Goal: Find specific page/section: Find specific page/section

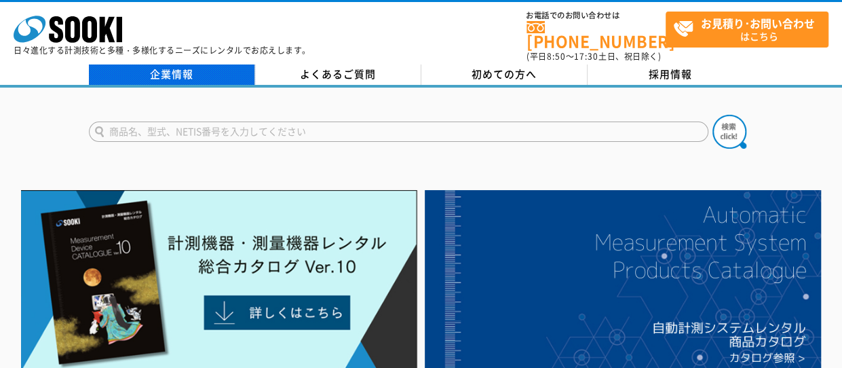
click at [153, 64] on link "企業情報" at bounding box center [172, 74] width 166 height 20
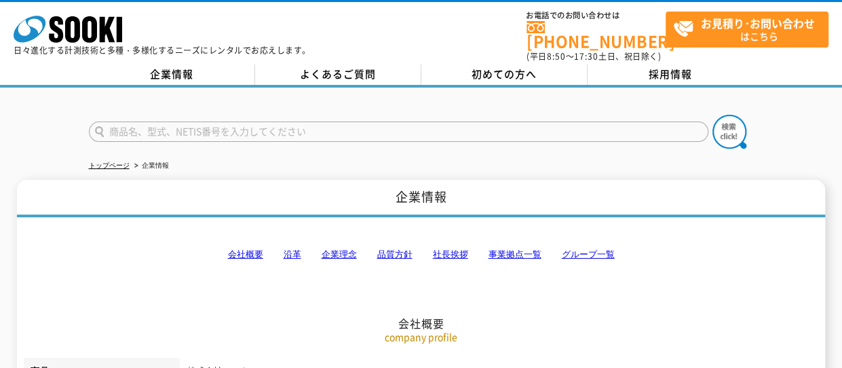
click at [515, 249] on link "事業拠点一覧" at bounding box center [514, 254] width 53 height 10
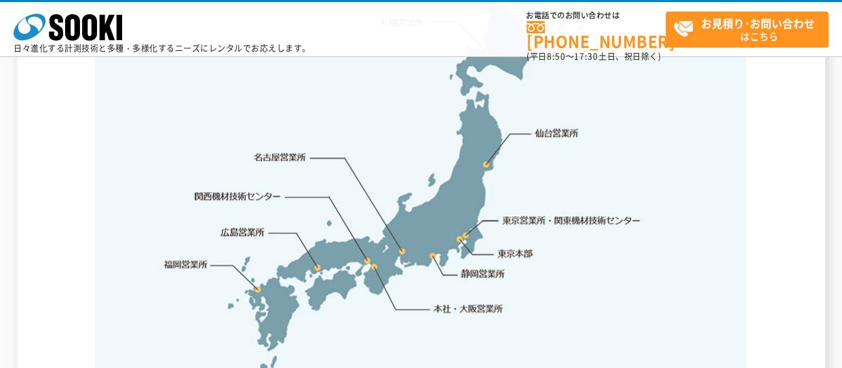
scroll to position [2929, 0]
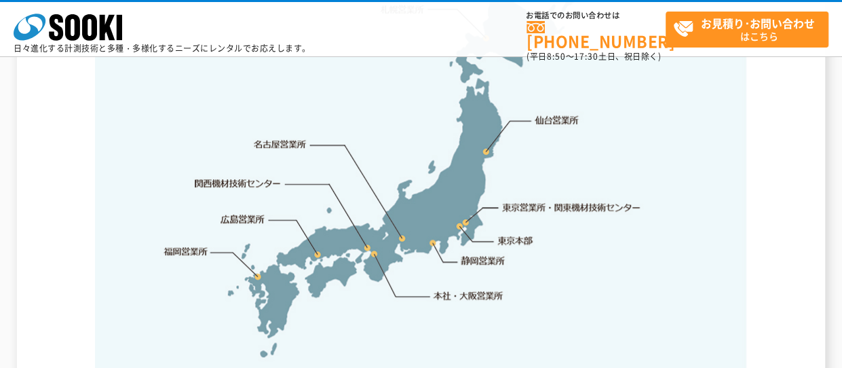
click at [231, 177] on link "関西機材技術センター" at bounding box center [238, 184] width 86 height 14
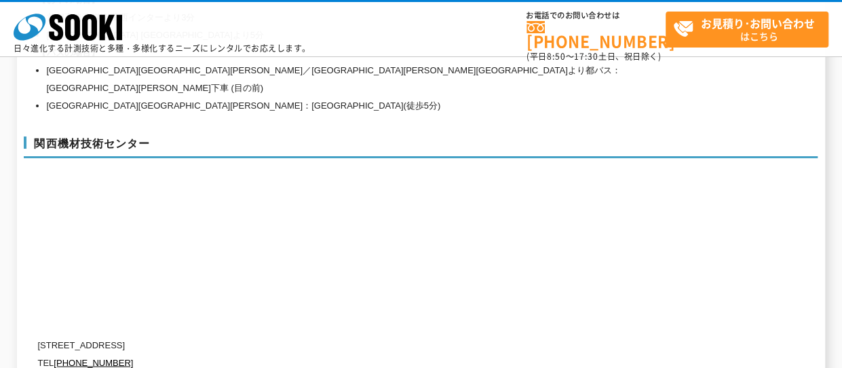
scroll to position [5994, 0]
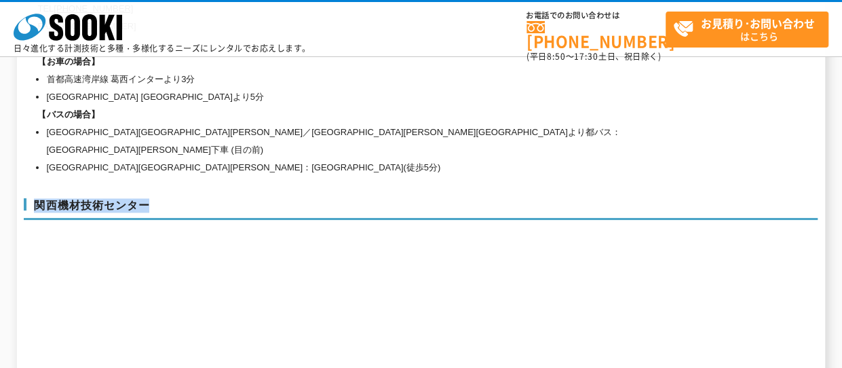
drag, startPoint x: 39, startPoint y: 154, endPoint x: 166, endPoint y: 153, distance: 126.9
click at [166, 198] on h3 "関西機材技術センター" at bounding box center [421, 209] width 794 height 22
copy h3 "関西機材技術センター"
click at [392, 249] on div "関西機材技術センター 〒660-0083 兵庫県尼崎市道意町5-40-1 TEL 0120-856-990 FAX (06)6430-0314 阪神線 尼崎セ…" at bounding box center [421, 331] width 794 height 292
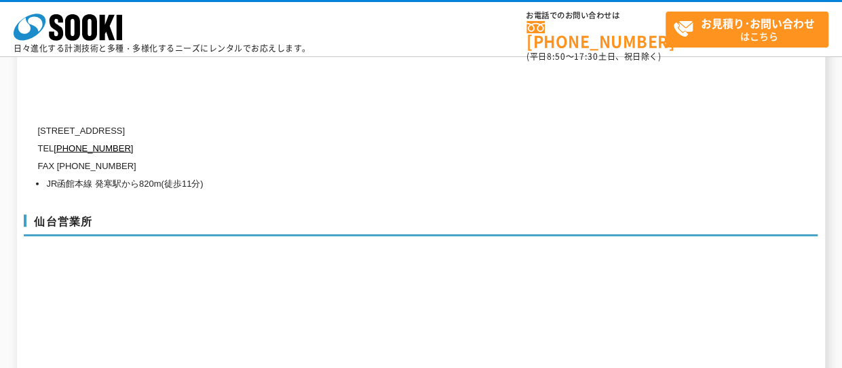
scroll to position [3890, 0]
